Goal: Task Accomplishment & Management: Use online tool/utility

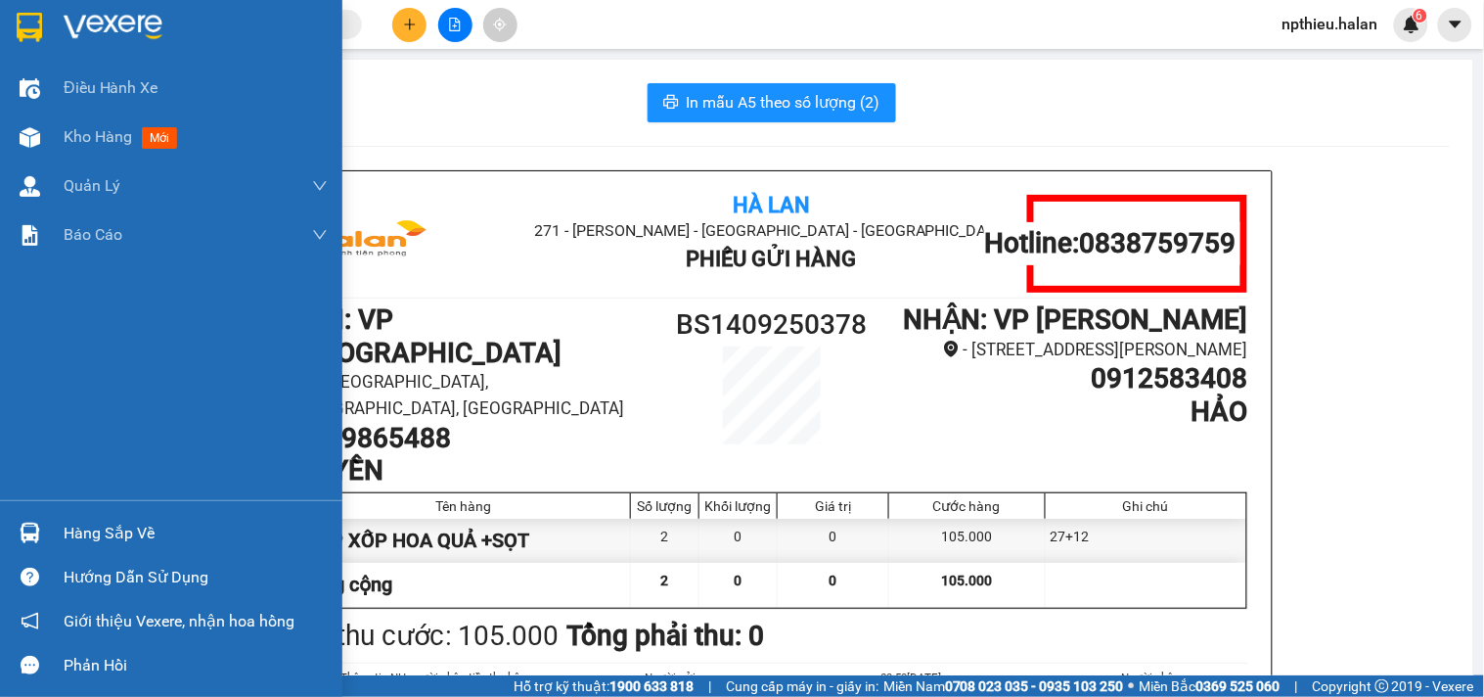
click at [115, 534] on div "Hàng sắp về" at bounding box center [196, 533] width 264 height 29
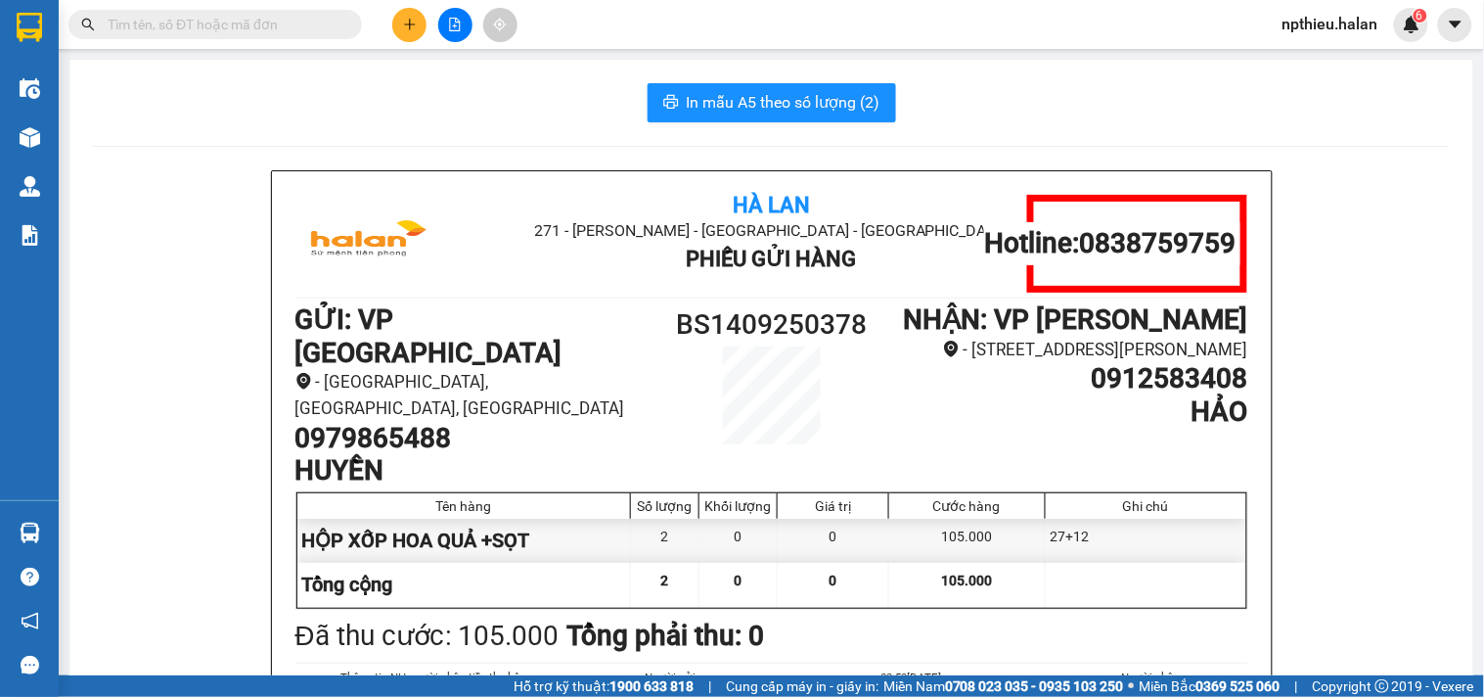
click at [448, 92] on section "Kết quả tìm kiếm ( 0 ) Bộ lọc No Data npthieu.halan 6 Điều hành xe Kho hàng mới…" at bounding box center [742, 348] width 1484 height 697
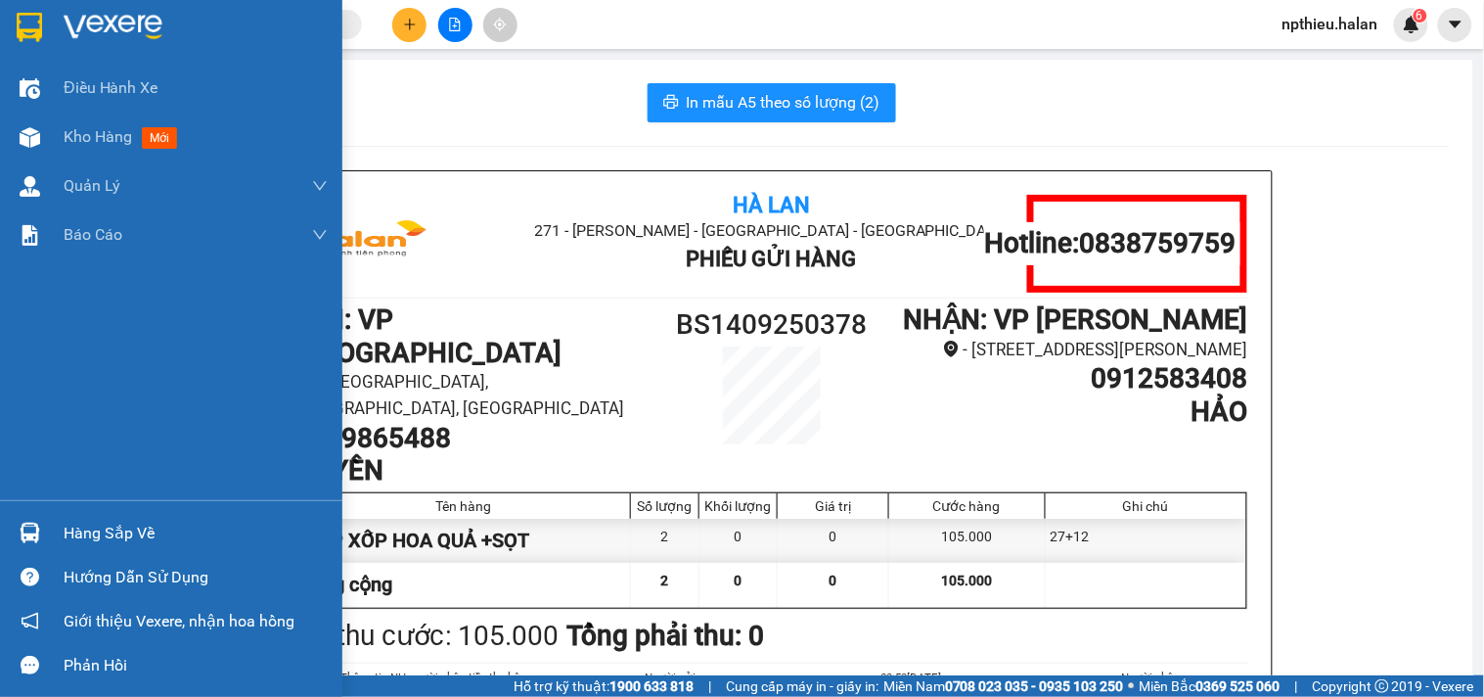
click at [82, 528] on div "Hàng sắp về" at bounding box center [196, 533] width 264 height 29
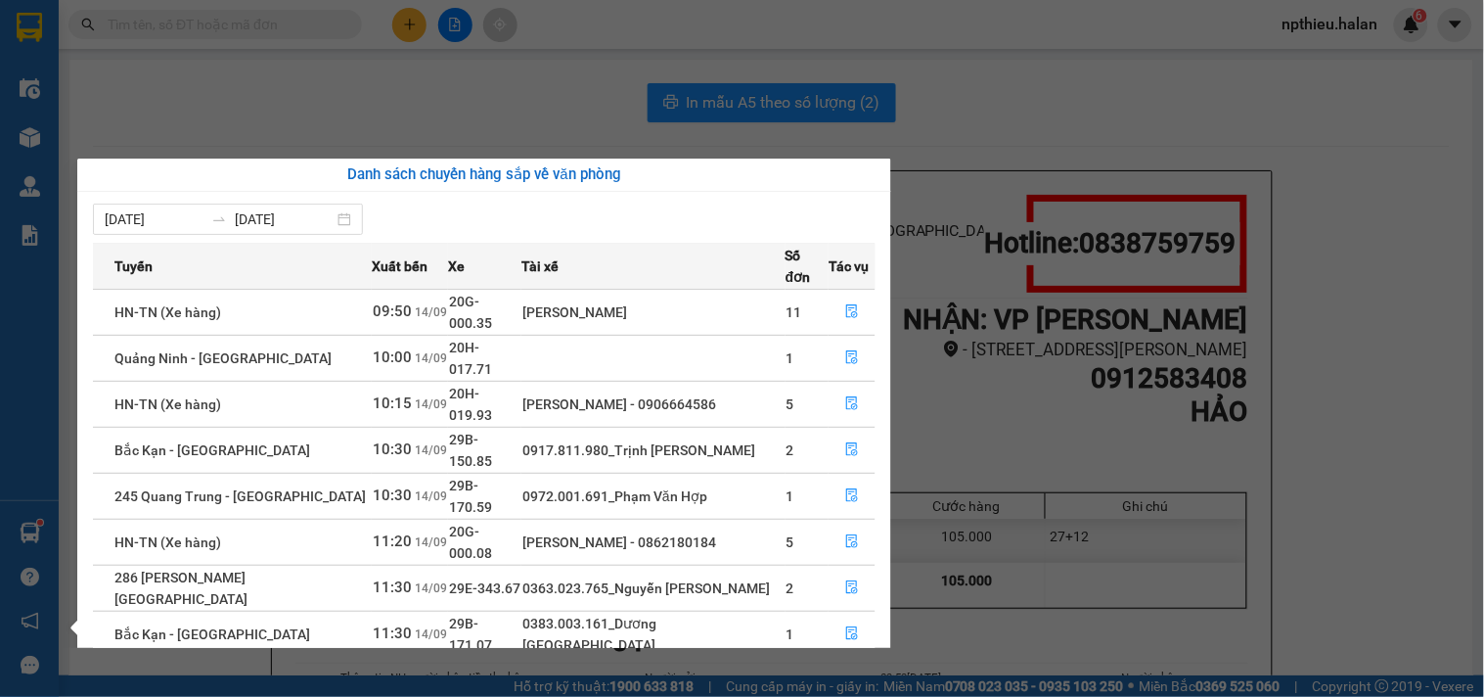
scroll to position [32, 0]
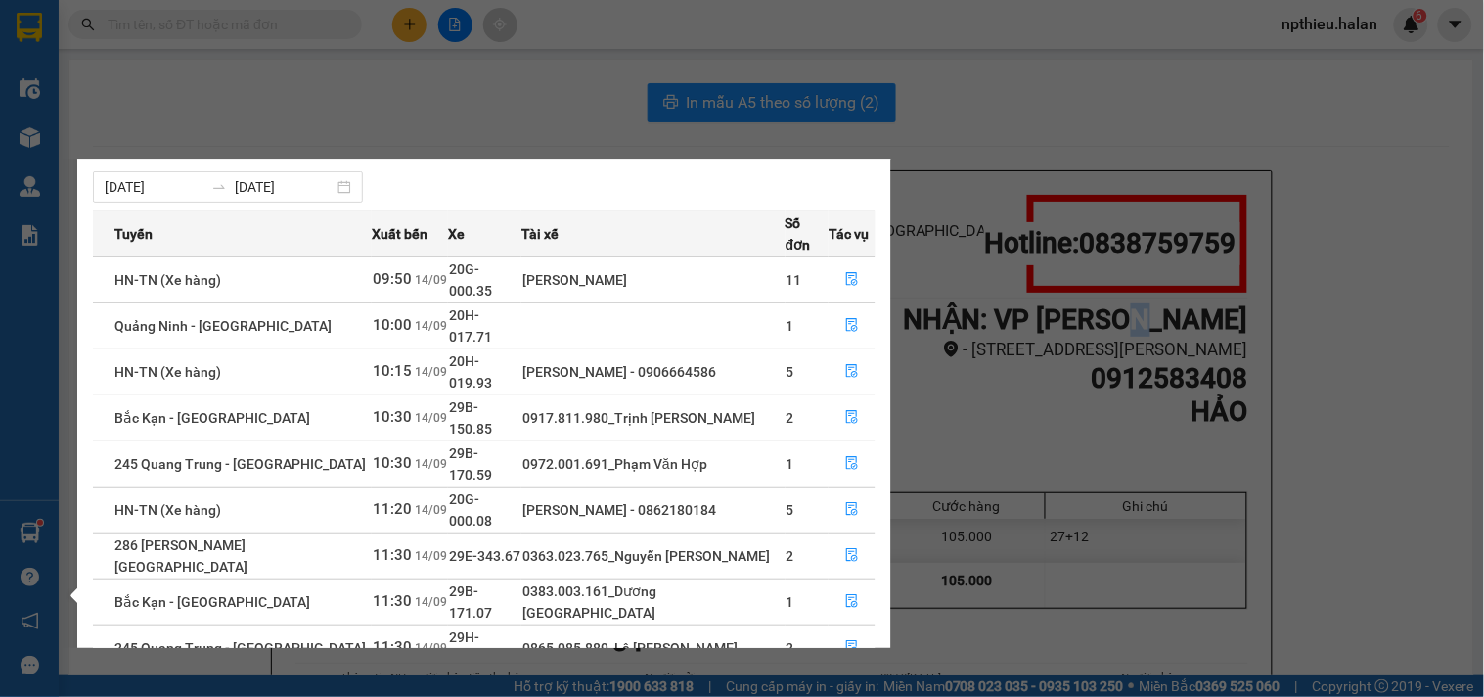
drag, startPoint x: 1179, startPoint y: 327, endPoint x: 1091, endPoint y: 321, distance: 88.2
click at [1168, 326] on section "Kết quả tìm kiếm ( 0 ) Bộ lọc No Data npthieu.halan 6 Điều hành xe Kho hàng mới…" at bounding box center [742, 348] width 1484 height 697
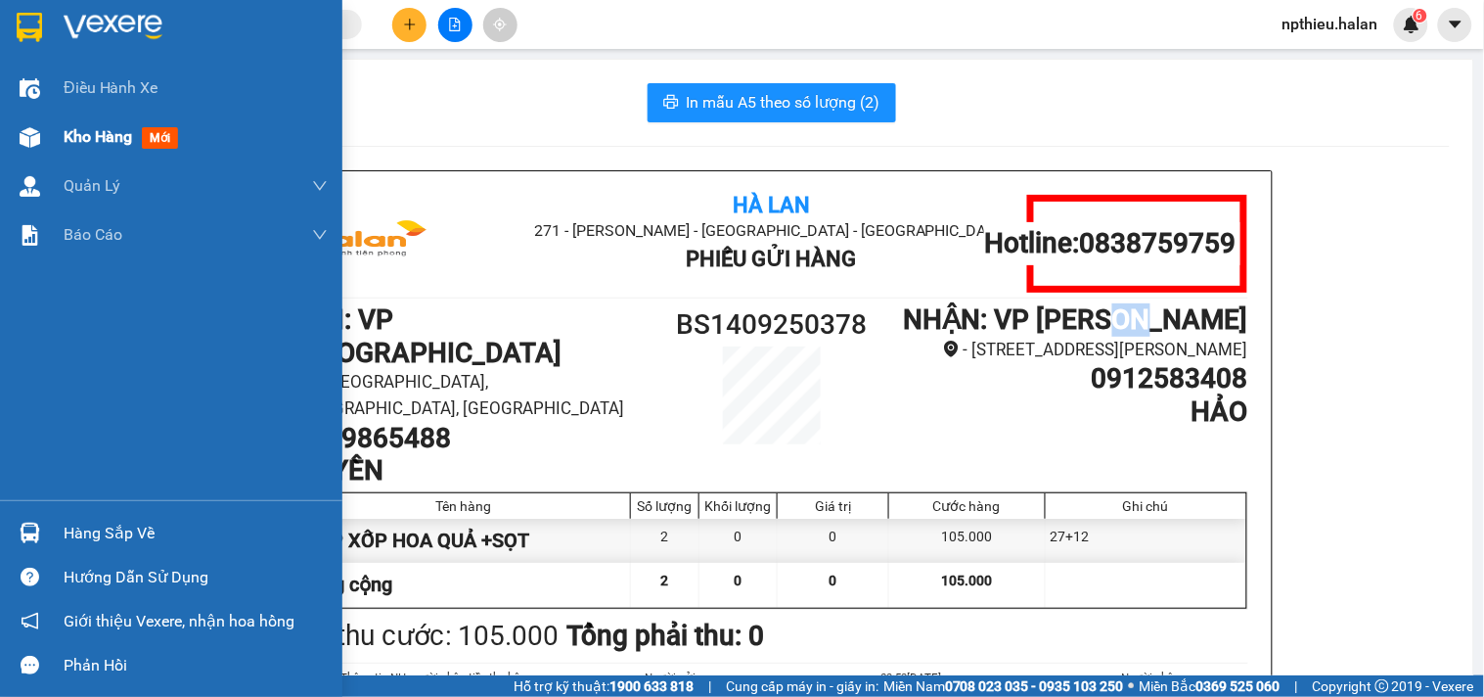
click at [90, 144] on span "Kho hàng" at bounding box center [98, 136] width 68 height 19
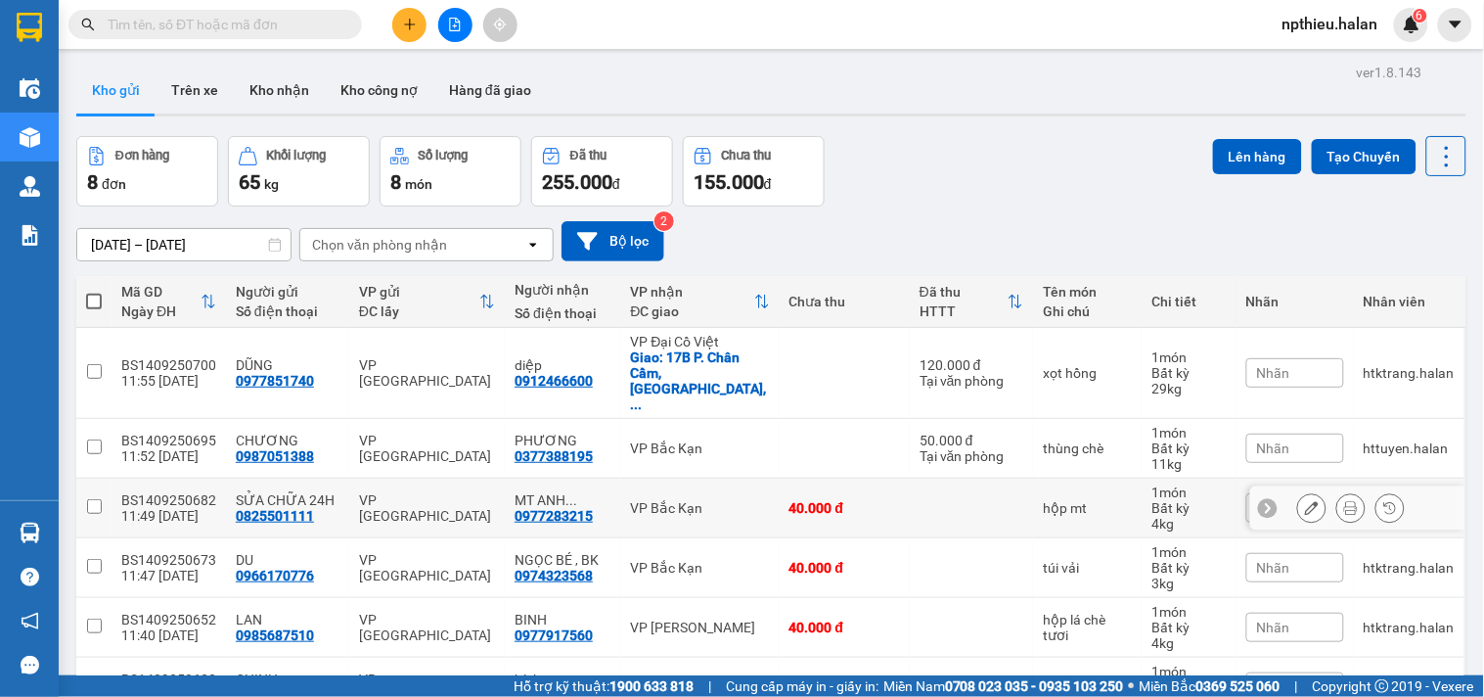
scroll to position [211, 0]
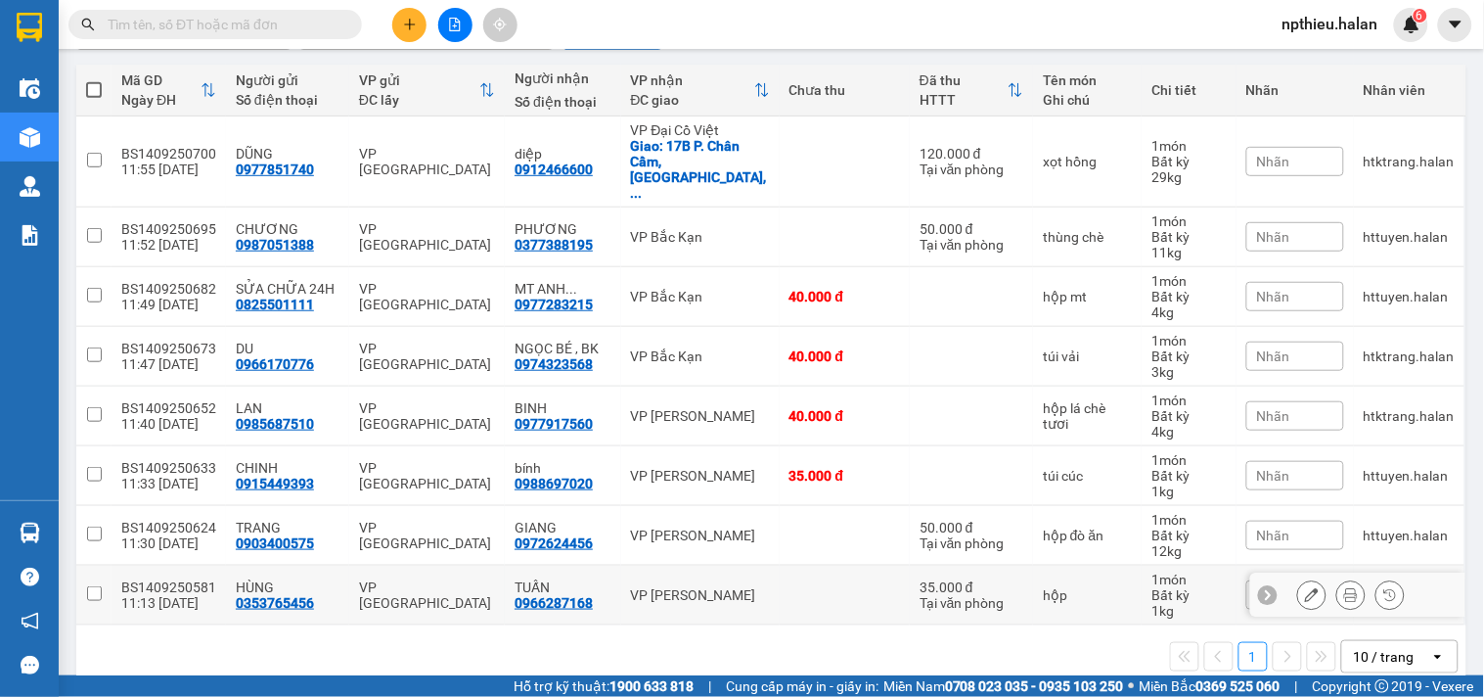
click at [678, 565] on td "VP [PERSON_NAME]" at bounding box center [700, 595] width 158 height 60
checkbox input "true"
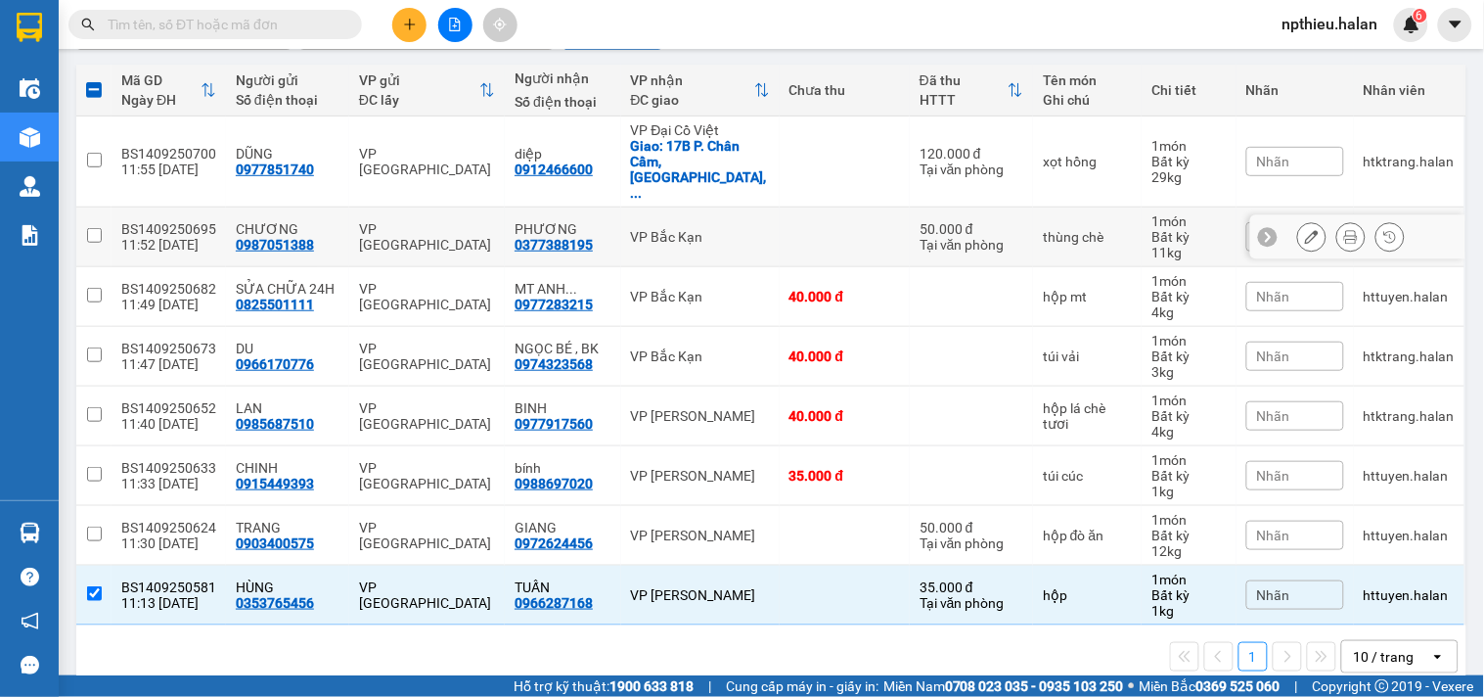
scroll to position [0, 0]
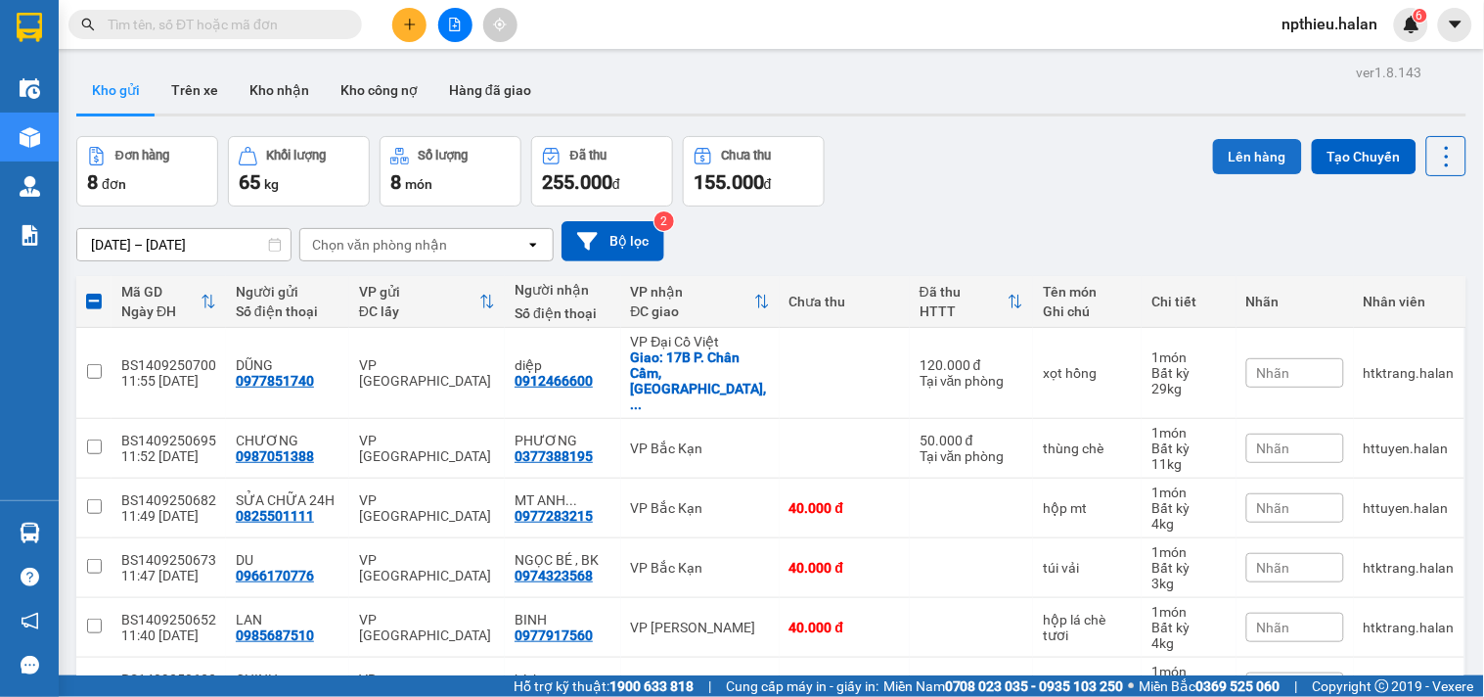
click at [1228, 141] on button "Lên hàng" at bounding box center [1257, 156] width 89 height 35
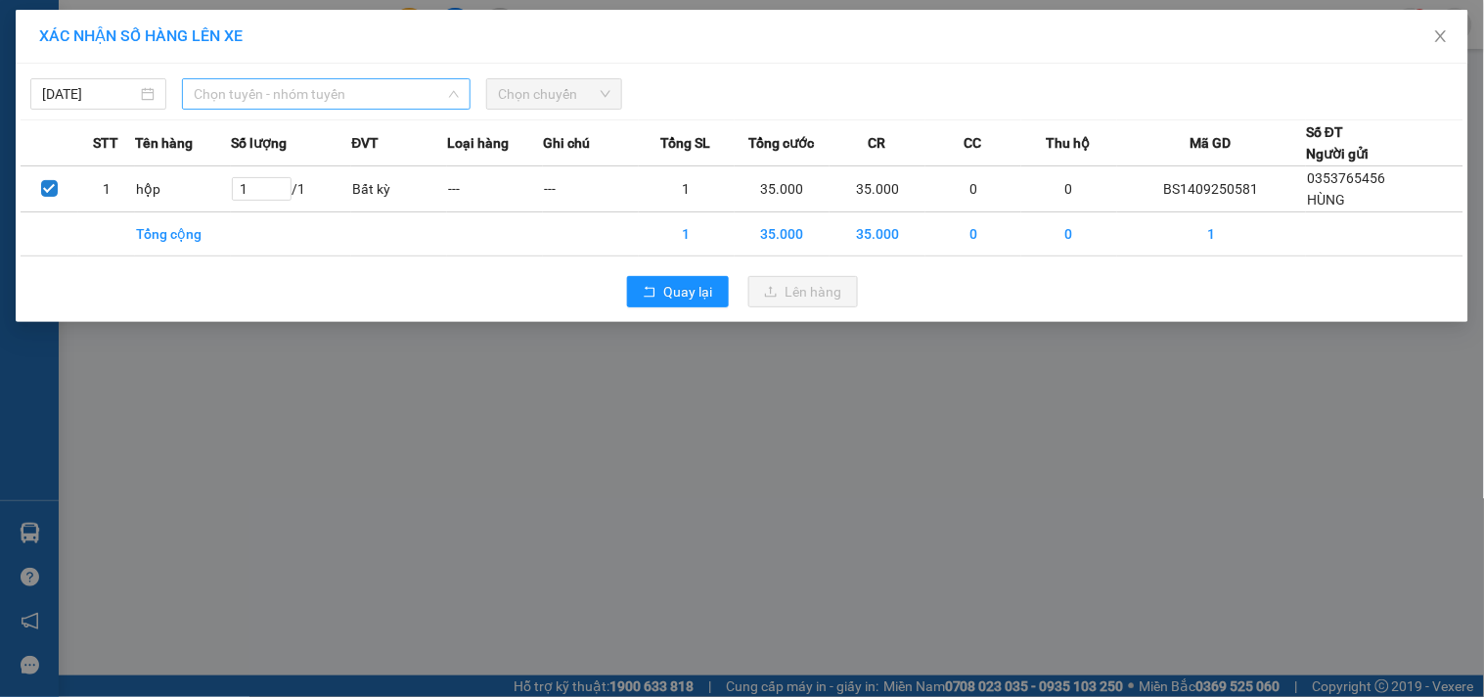
click at [352, 101] on span "Chọn tuyến - nhóm tuyến" at bounding box center [326, 93] width 265 height 29
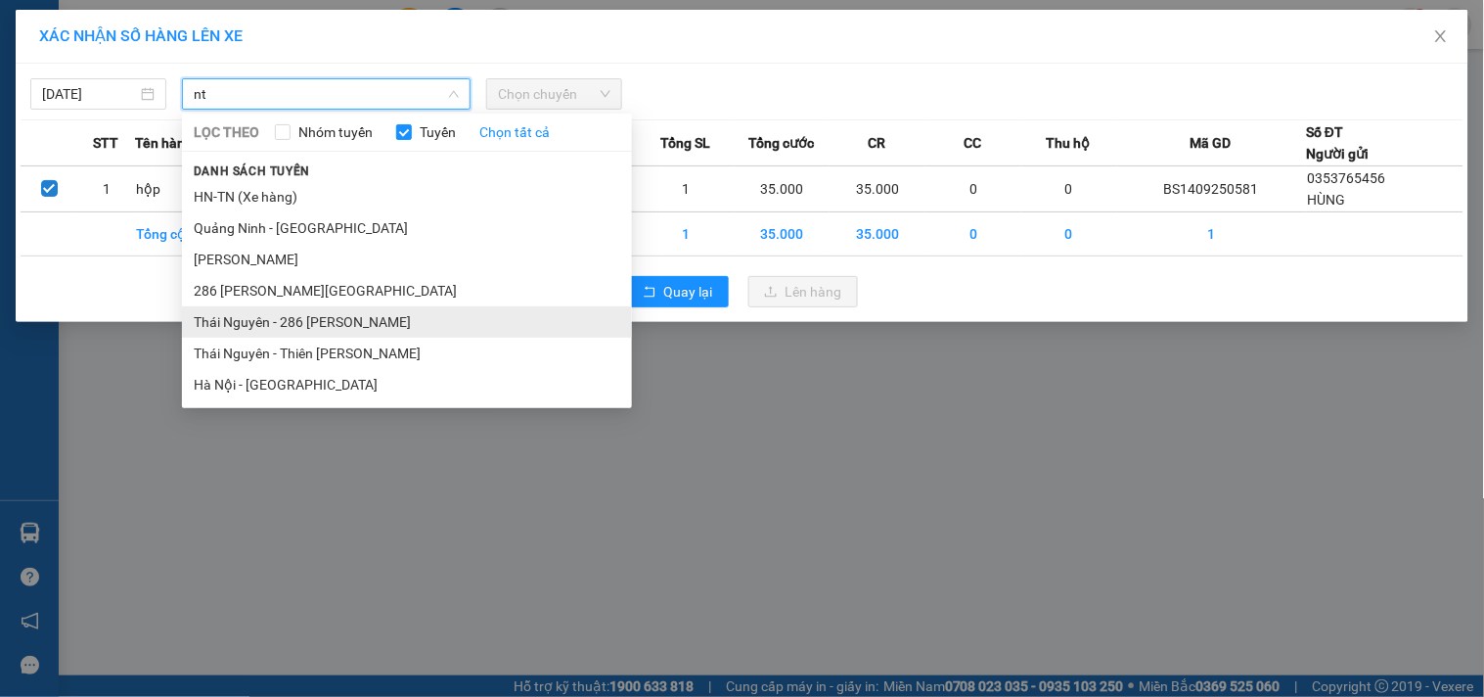
type input "nt"
click at [348, 320] on li "Thái Nguyên - 286 [PERSON_NAME]" at bounding box center [407, 321] width 450 height 31
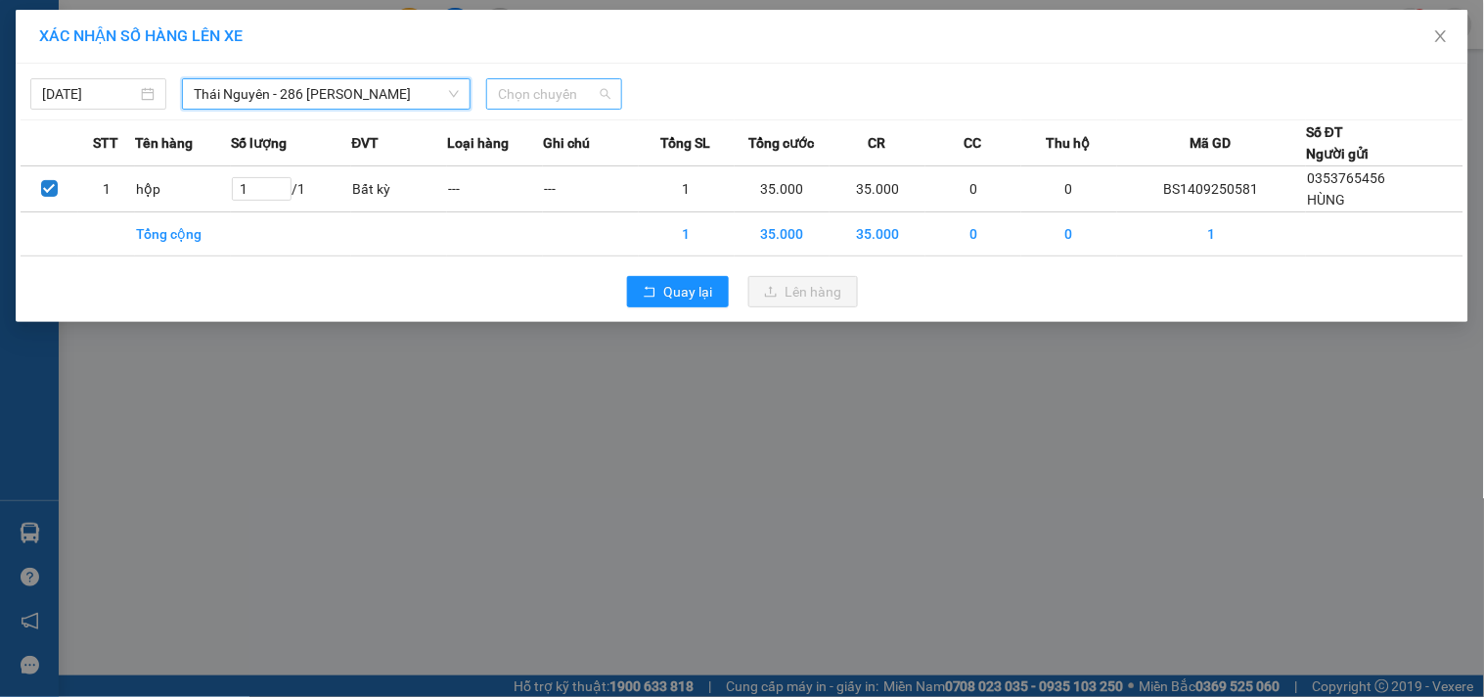
click at [585, 98] on span "Chọn chuyến" at bounding box center [554, 93] width 113 height 29
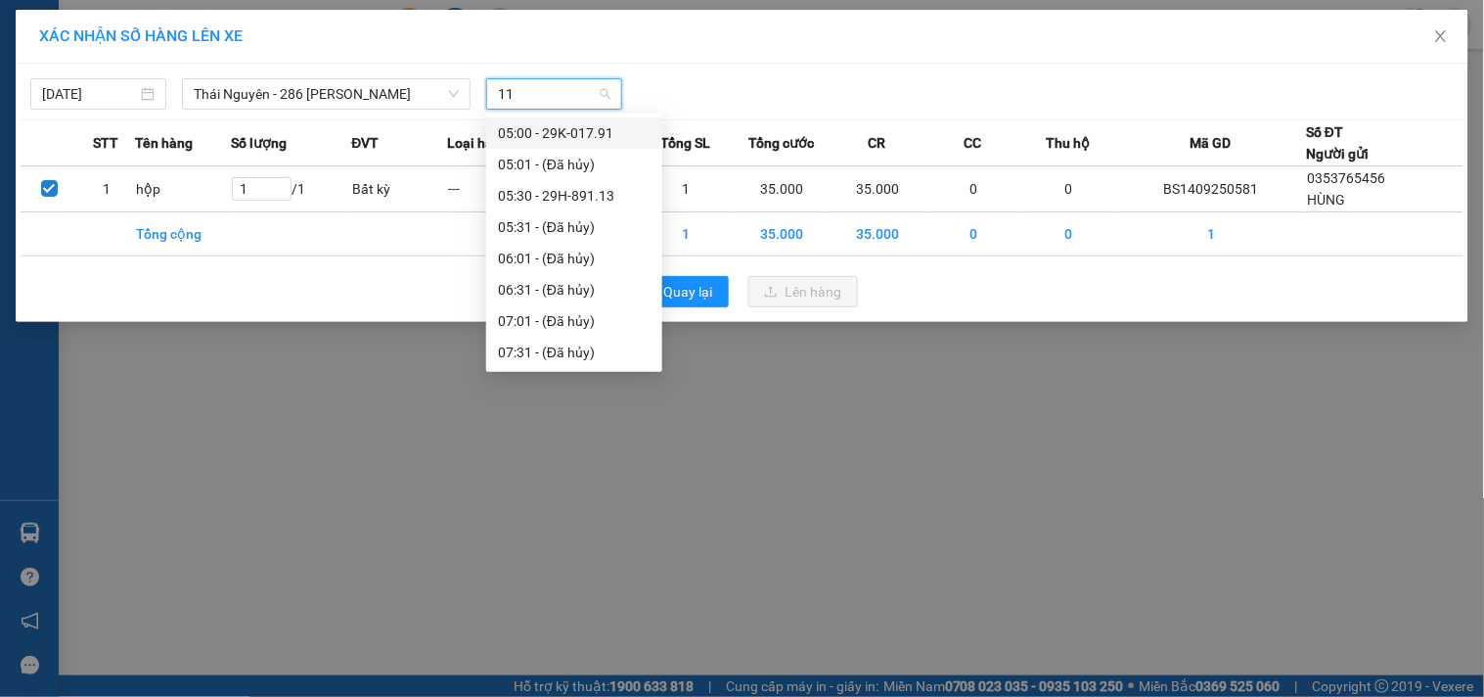
type input "113"
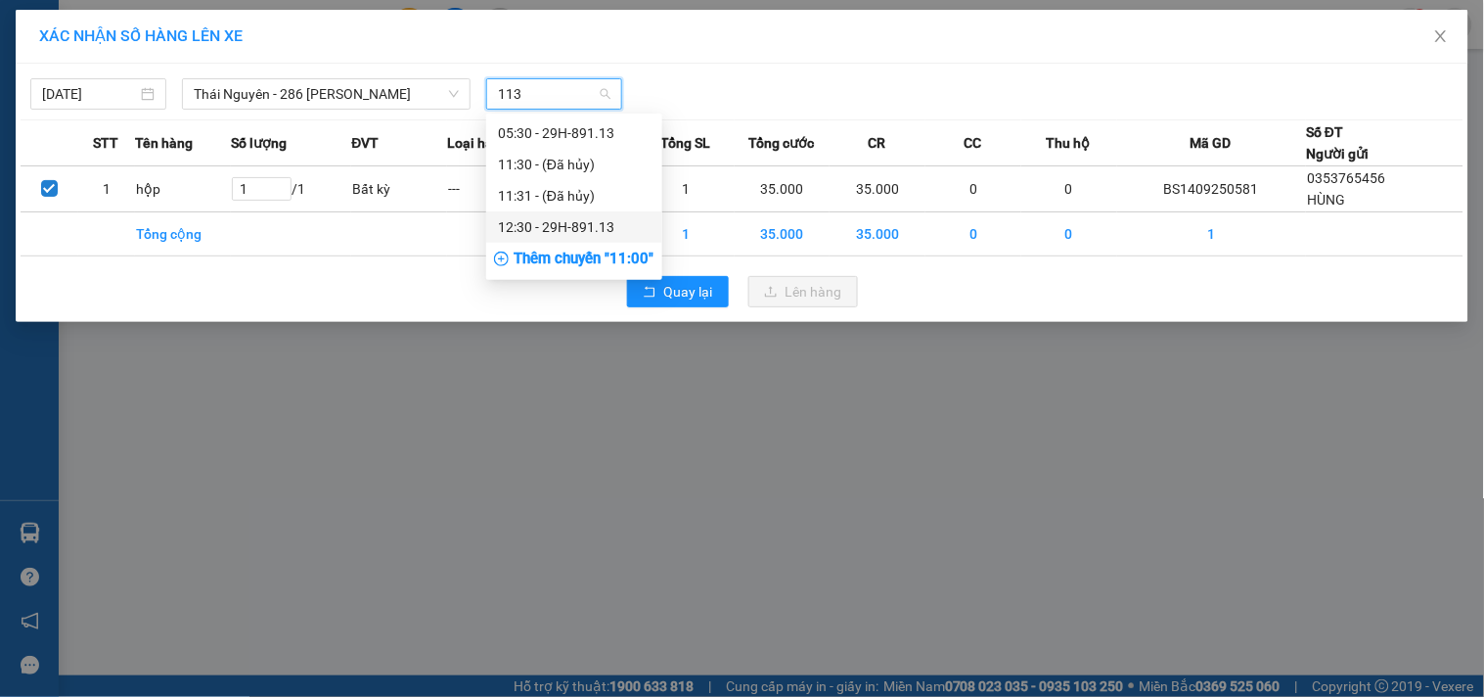
click at [581, 227] on div "12:30 - 29H-891.13" at bounding box center [574, 227] width 153 height 22
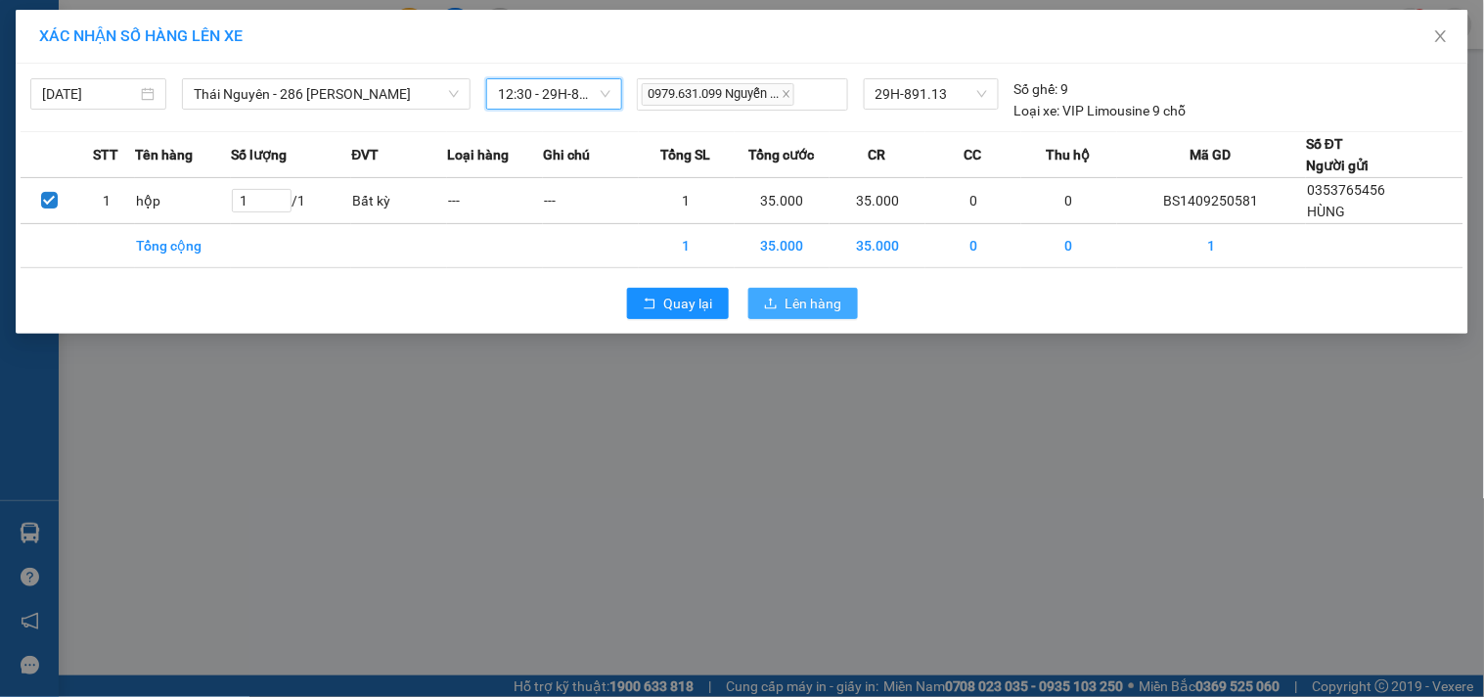
click at [797, 293] on span "Lên hàng" at bounding box center [814, 304] width 57 height 22
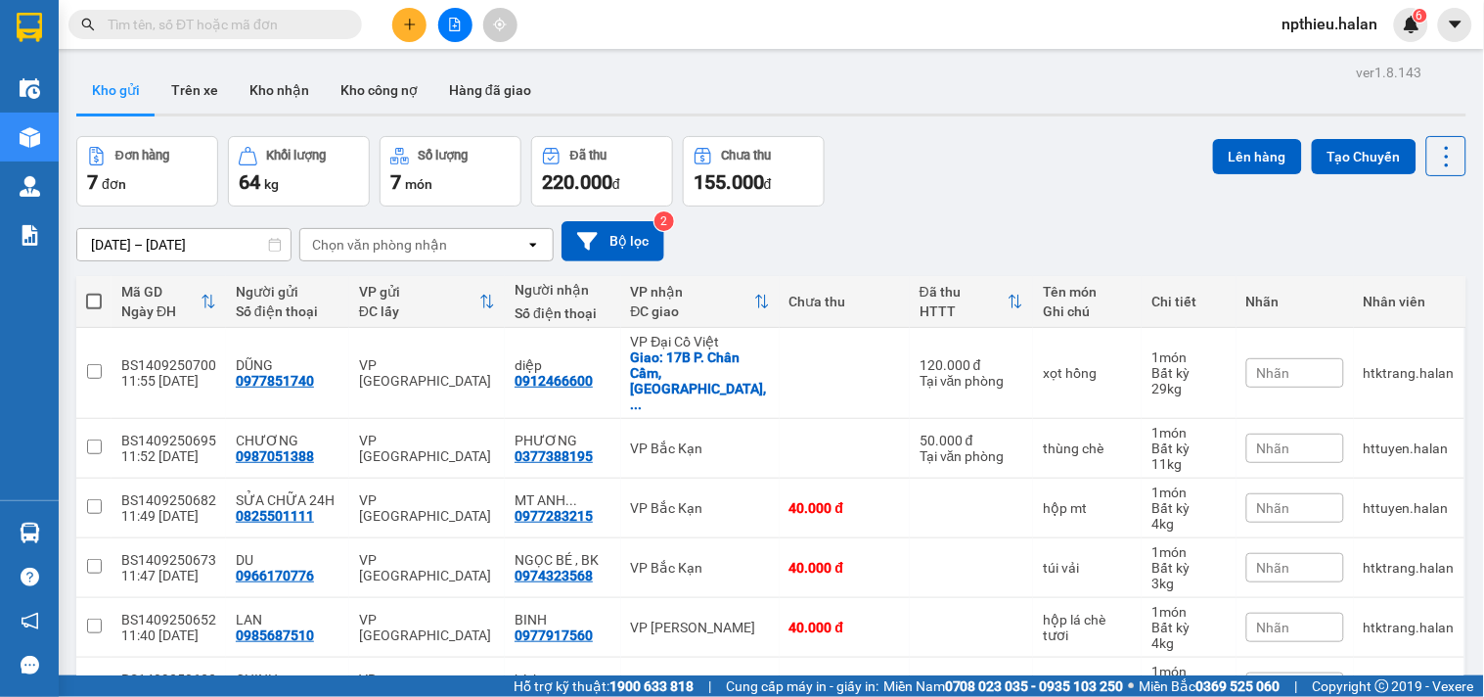
scroll to position [152, 0]
